Goal: Task Accomplishment & Management: Complete application form

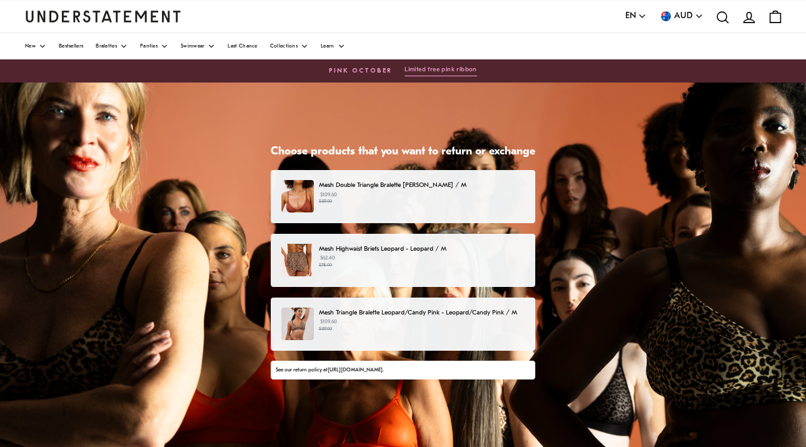
click at [377, 277] on div "Mesh Highwaist Briefs Leopard - Leopard / M $62.40 $78.00" at bounding box center [404, 260] width 244 height 33
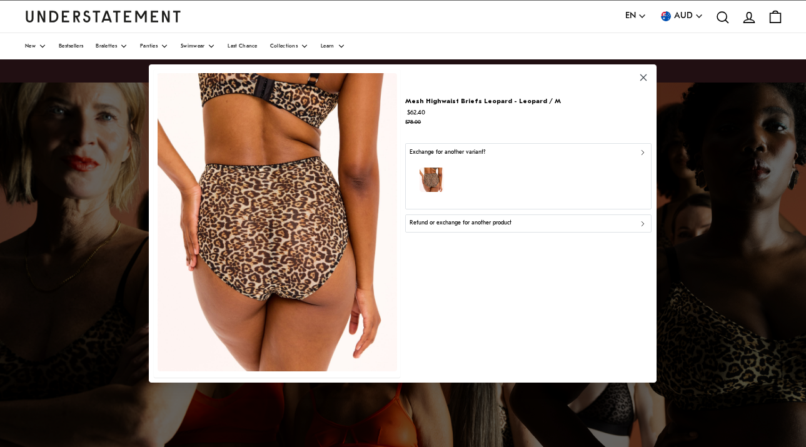
click at [423, 228] on p "Refund or exchange for another product" at bounding box center [461, 223] width 102 height 9
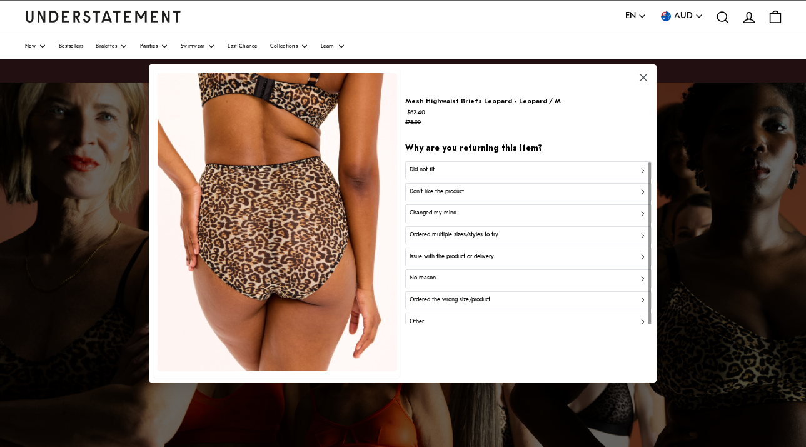
click at [459, 166] on div "Did not fit" at bounding box center [528, 170] width 237 height 9
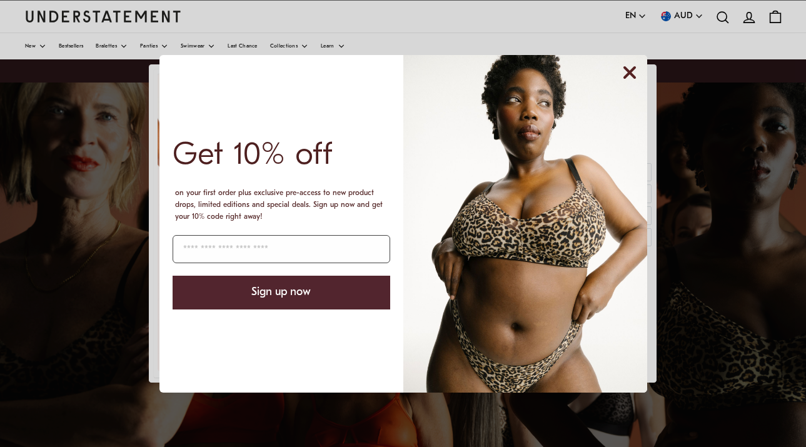
click at [629, 66] on circle "Close dialog" at bounding box center [630, 73] width 24 height 24
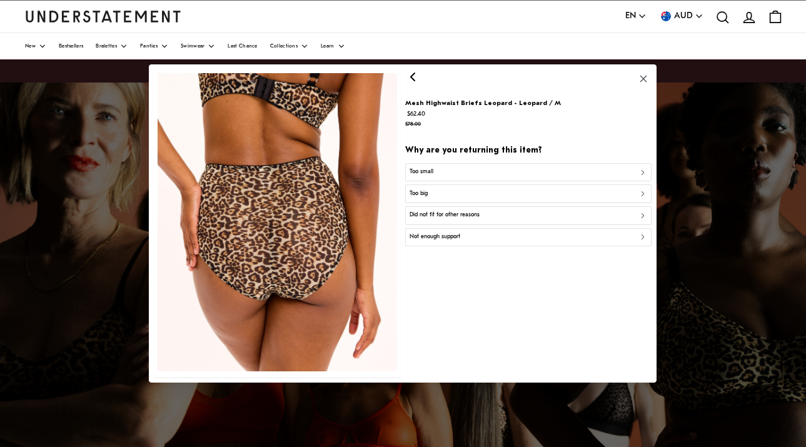
click at [519, 220] on div "Did not fit for other reasons" at bounding box center [528, 215] width 237 height 9
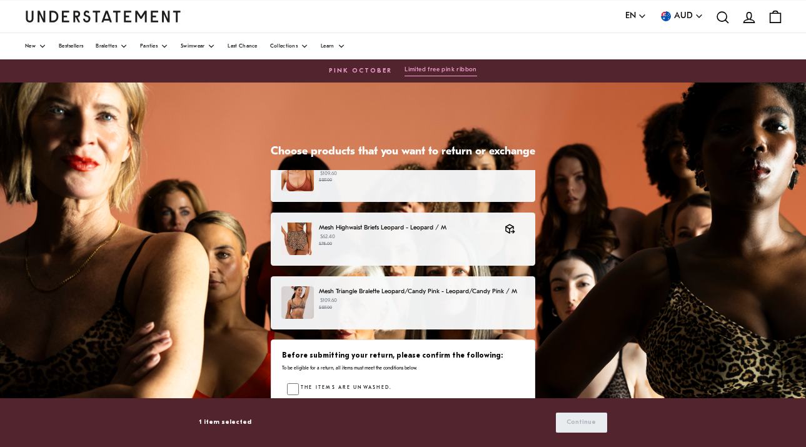
scroll to position [74, 0]
click at [480, 297] on p "$109.60 $137.00" at bounding box center [422, 304] width 206 height 15
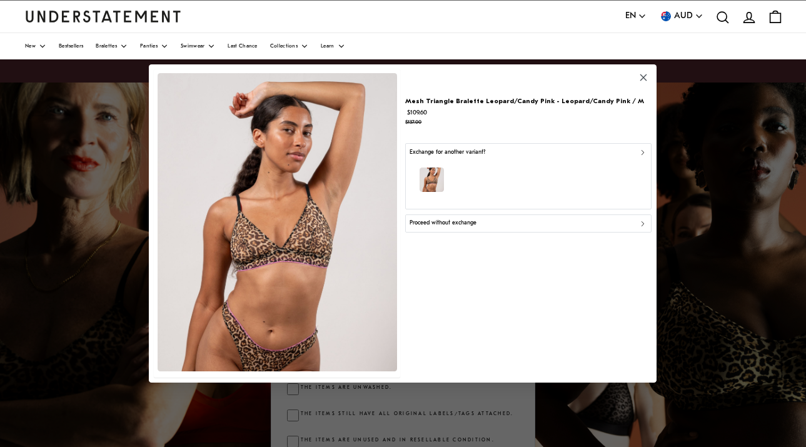
click at [477, 228] on p "Proceed without exchange" at bounding box center [443, 223] width 67 height 9
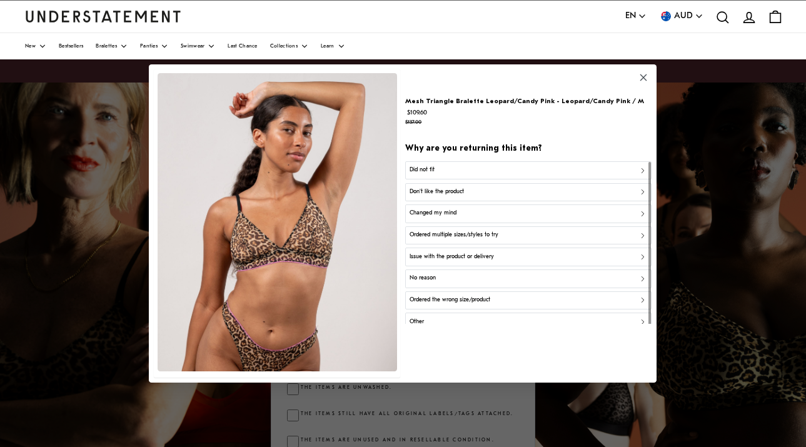
click at [498, 166] on div "Did not fit" at bounding box center [528, 170] width 237 height 9
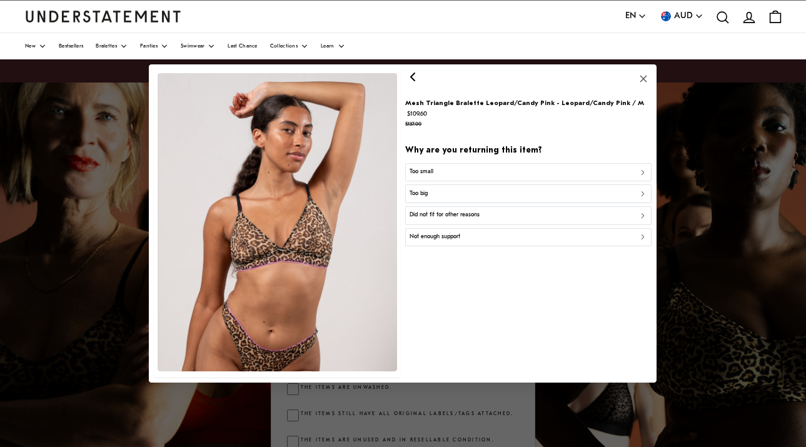
click at [469, 177] on div "Too small" at bounding box center [528, 172] width 237 height 9
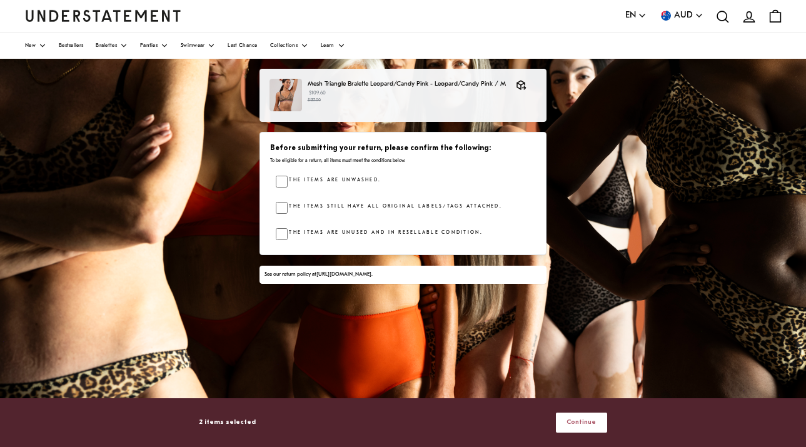
scroll to position [261, 0]
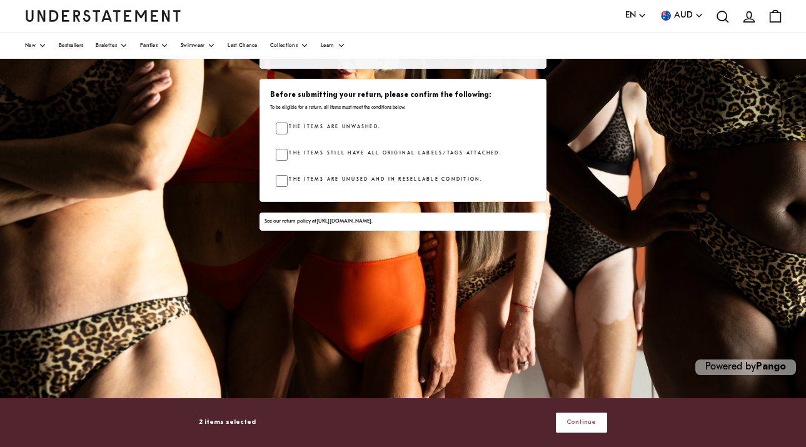
click at [596, 414] on span "Continue" at bounding box center [581, 423] width 29 height 18
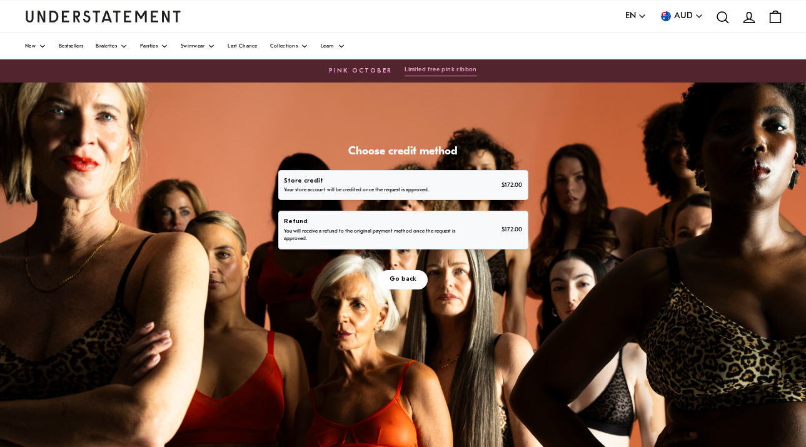
click at [444, 244] on p "You will receive a refund to the original payment method once the request is ap…" at bounding box center [372, 236] width 176 height 16
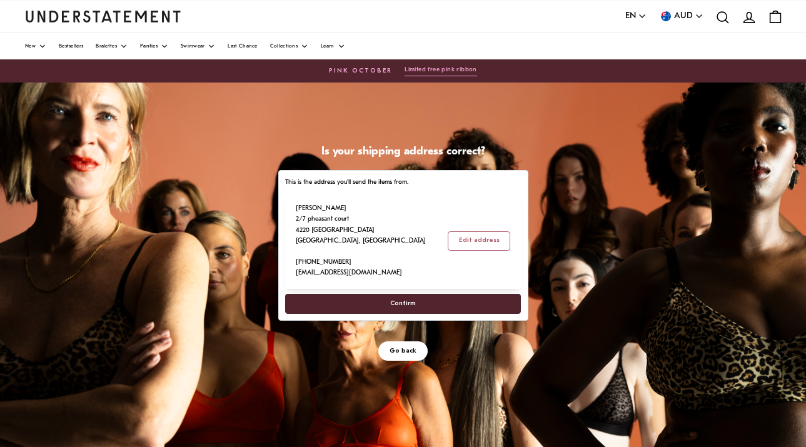
click at [440, 313] on span "Confirm" at bounding box center [404, 304] width 214 height 18
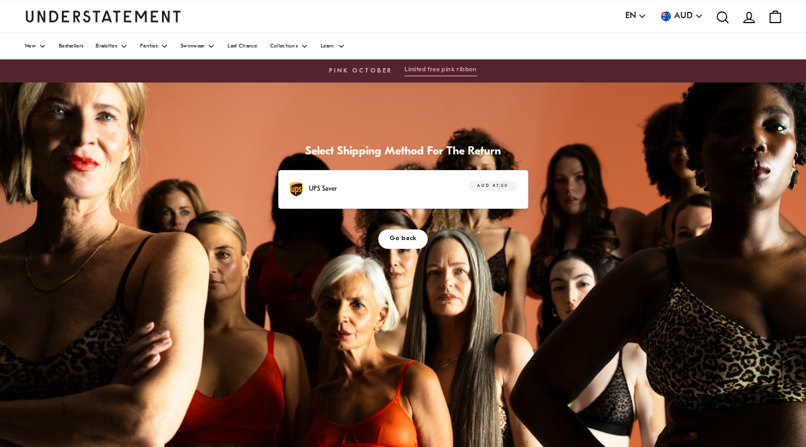
click at [477, 191] on span "AUD 47.00" at bounding box center [492, 186] width 31 height 10
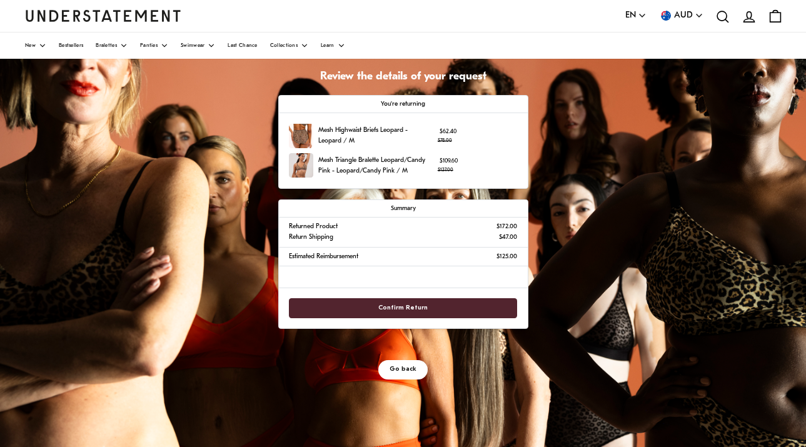
scroll to position [78, 0]
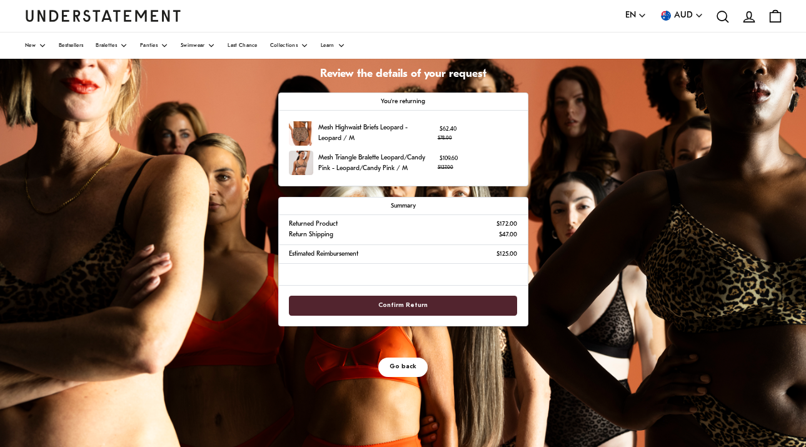
click at [427, 315] on span "Confirm Return" at bounding box center [403, 306] width 49 height 18
